Goal: Task Accomplishment & Management: Manage account settings

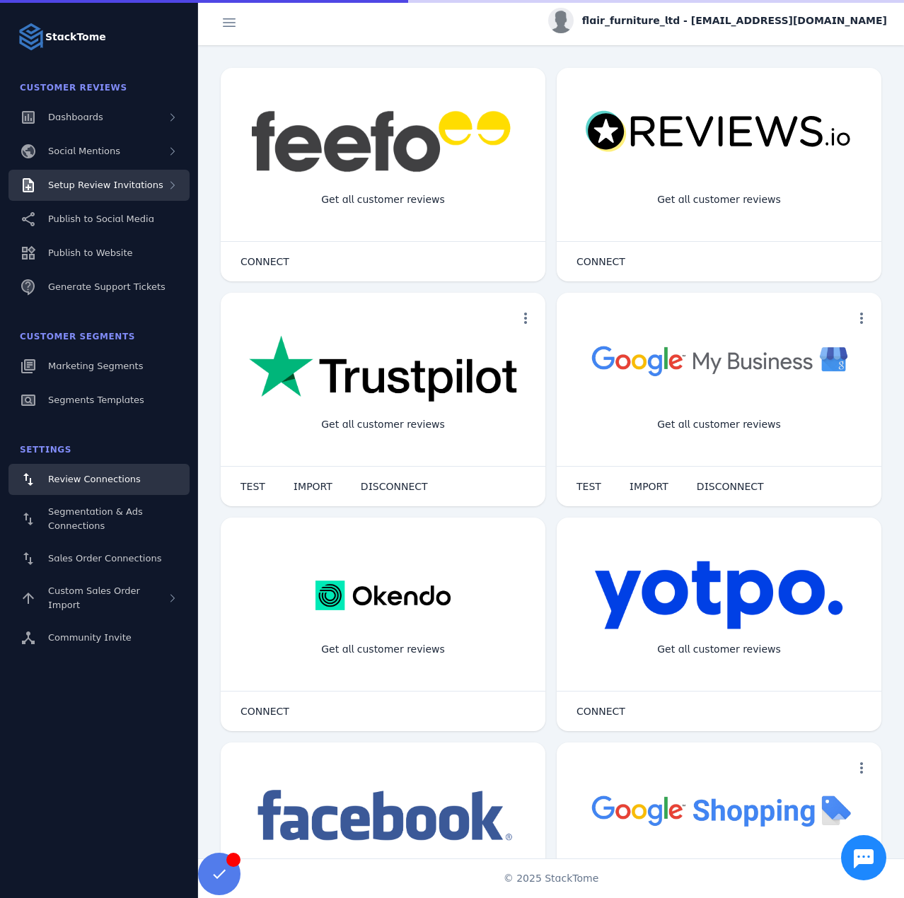
click at [119, 190] on div "Setup Review Invitations" at bounding box center [105, 185] width 115 height 14
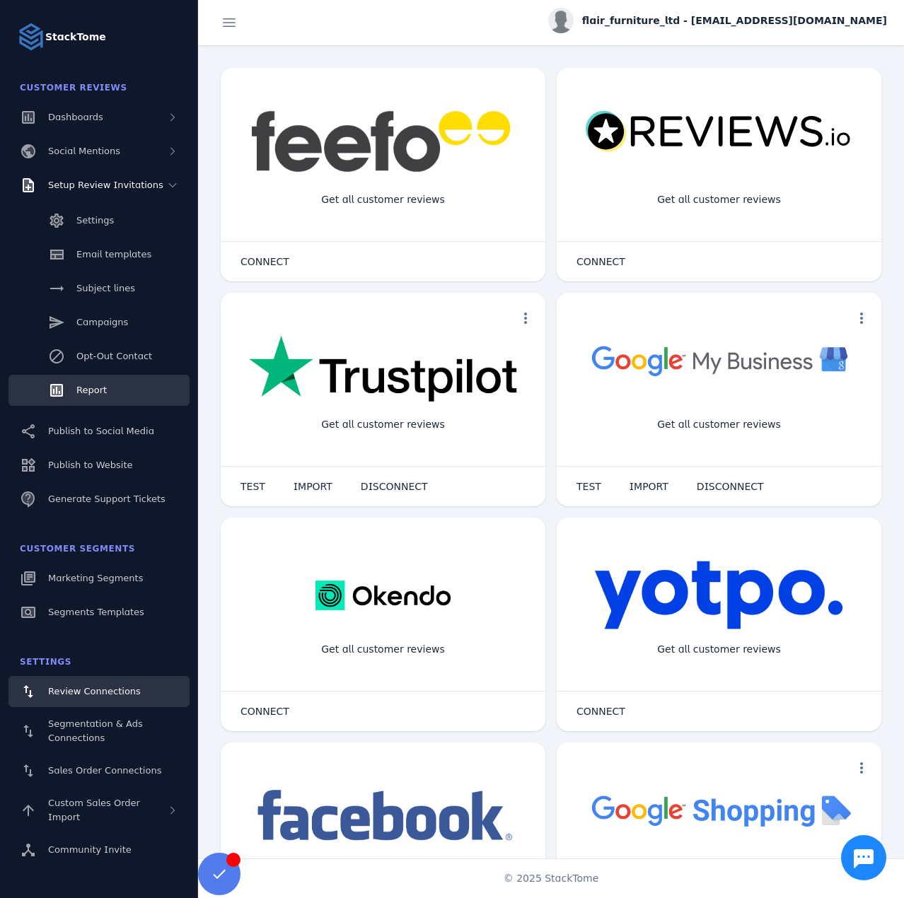
click at [103, 385] on span "Report" at bounding box center [91, 390] width 30 height 11
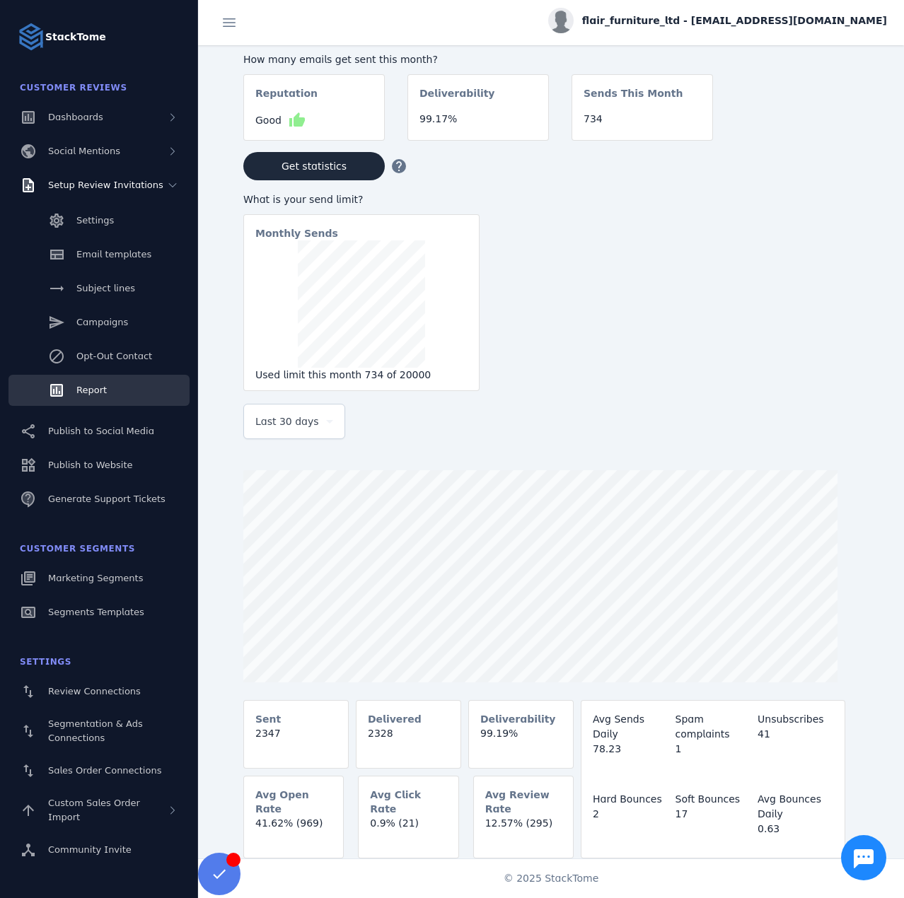
click at [312, 424] on div "Last 30 days" at bounding box center [287, 421] width 65 height 17
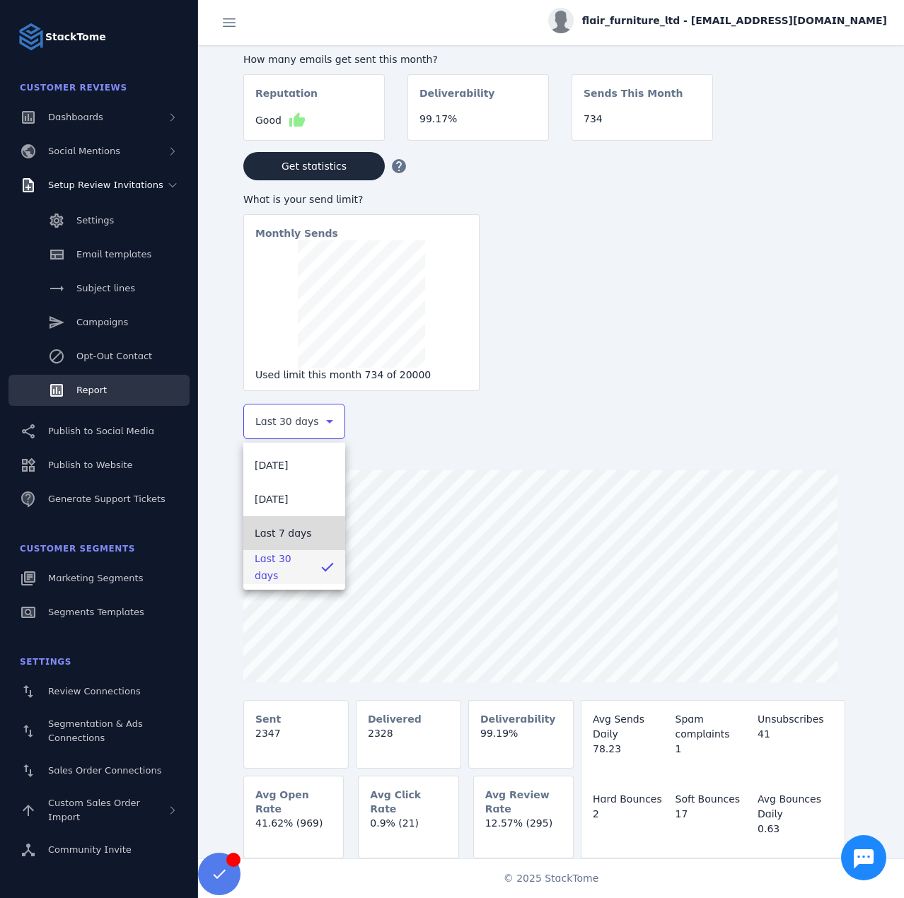
click at [291, 524] on mat-option "Last 7 days" at bounding box center [294, 533] width 102 height 34
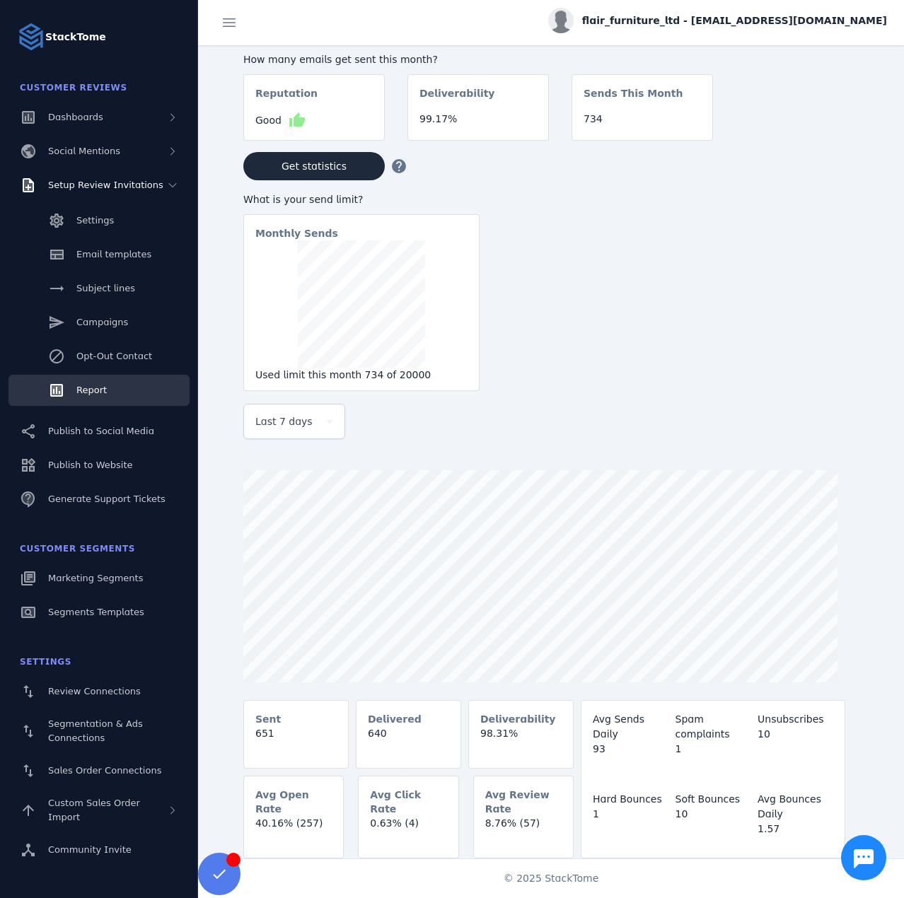
click at [815, 23] on span "flair_furniture_ltd - [EMAIL_ADDRESS][DOMAIN_NAME]" at bounding box center [734, 20] width 305 height 15
click at [852, 147] on button "Sign out" at bounding box center [836, 137] width 102 height 34
